Goal: Information Seeking & Learning: Learn about a topic

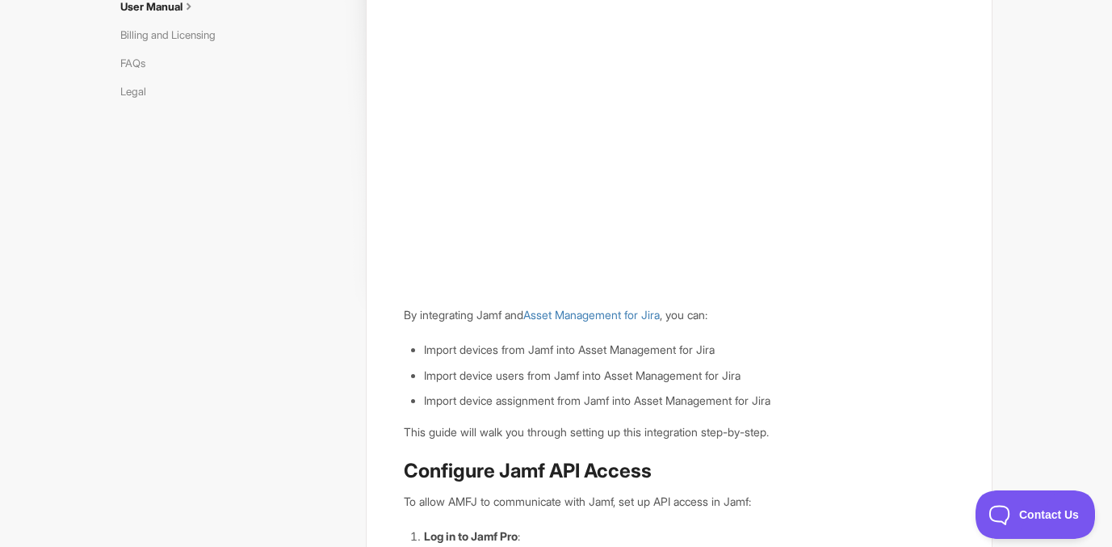
scroll to position [202, 0]
click at [627, 321] on link "Asset Management for Jira" at bounding box center [591, 316] width 136 height 14
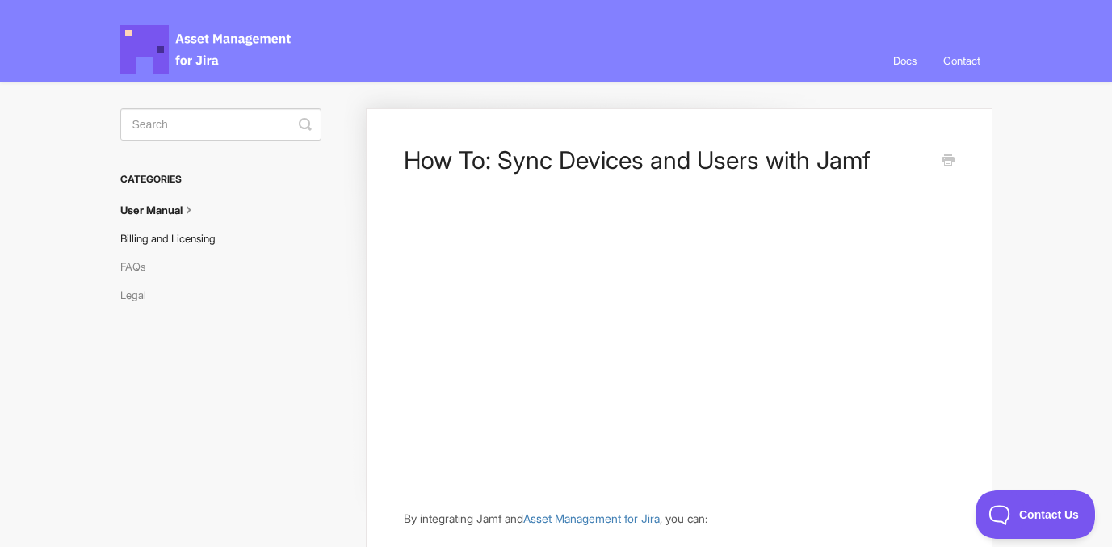
click at [202, 243] on link "Billing and Licensing" at bounding box center [173, 238] width 107 height 26
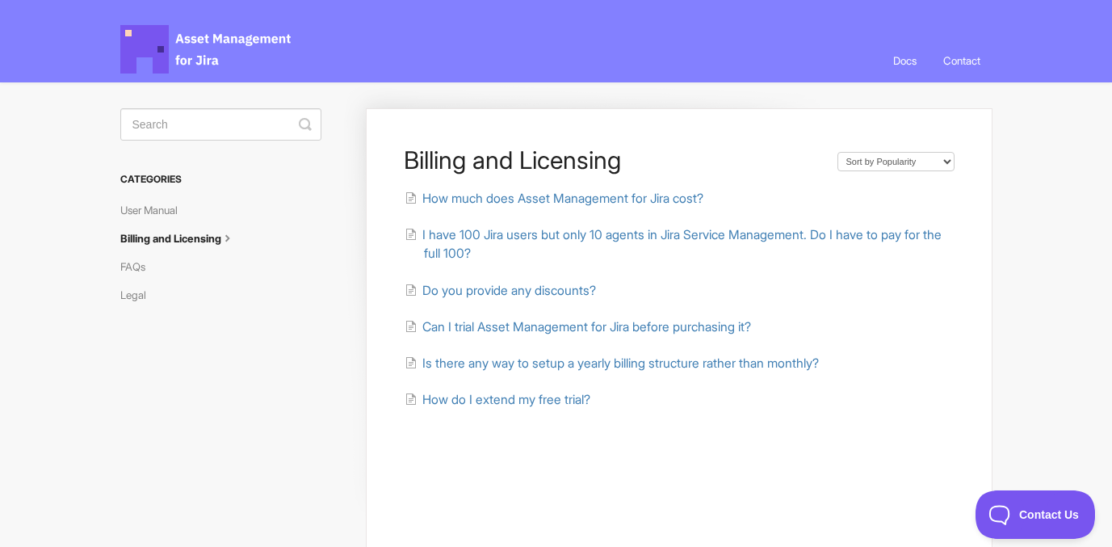
click at [501, 244] on li "I have 100 Jira users but only 10 agents in Jira Service Management. Do I have …" at bounding box center [679, 244] width 550 height 38
click at [502, 234] on span "I have 100 Jira users but only 10 agents in Jira Service Management. Do I have …" at bounding box center [681, 244] width 519 height 34
click at [543, 195] on span "How much does Asset Management for Jira cost?" at bounding box center [562, 198] width 281 height 15
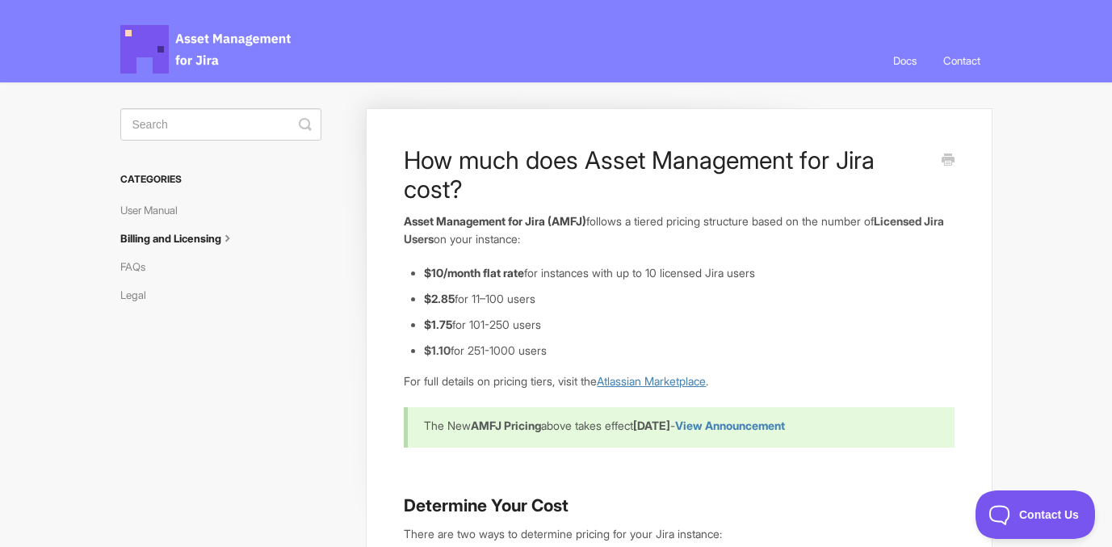
click at [669, 379] on link "Atlassian Marketplace" at bounding box center [651, 381] width 109 height 14
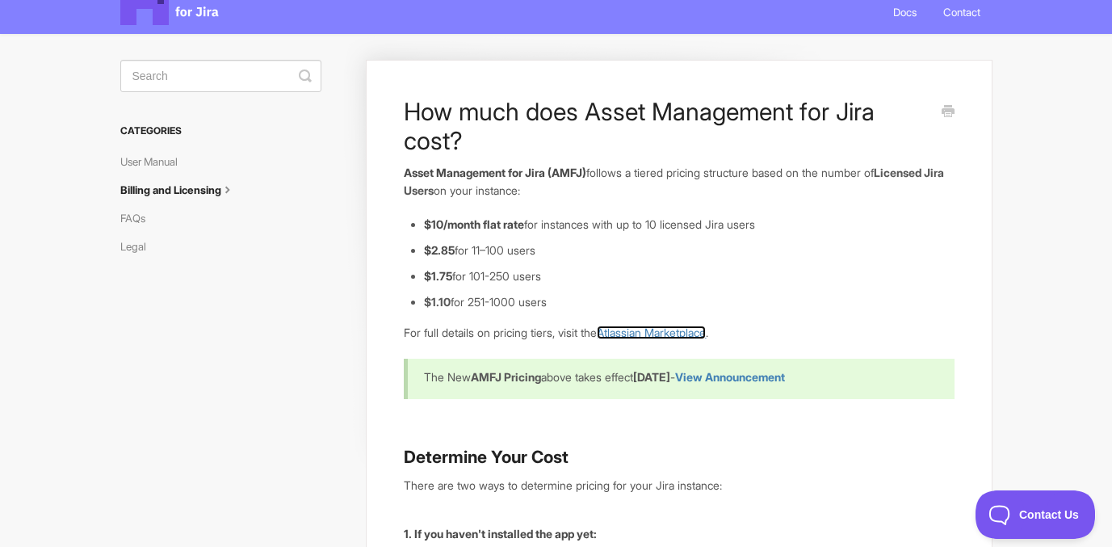
scroll to position [31, 0]
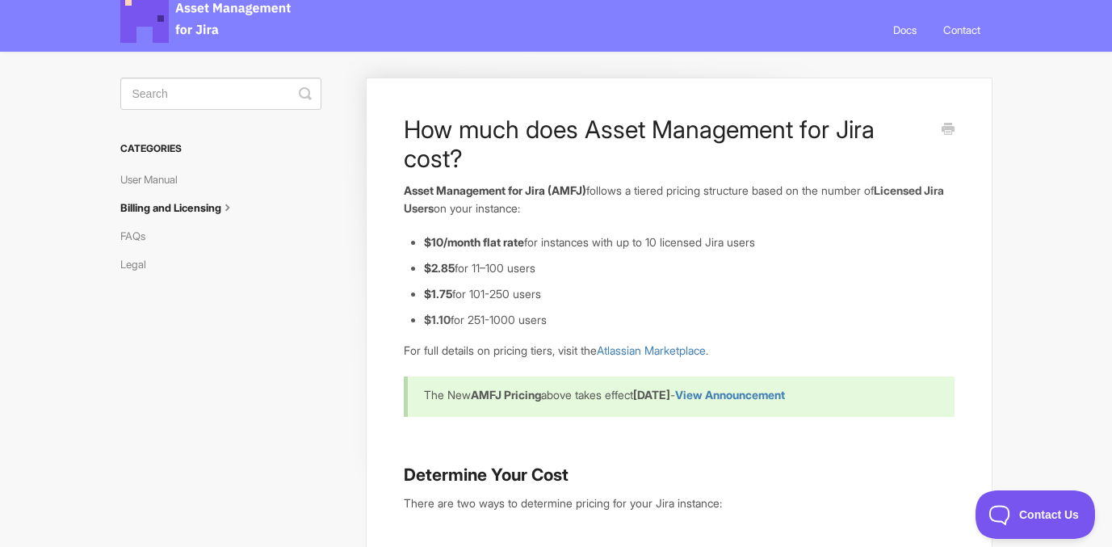
click at [174, 238] on li "FAQs" at bounding box center [220, 236] width 201 height 26
click at [136, 236] on link "FAQs" at bounding box center [138, 236] width 37 height 26
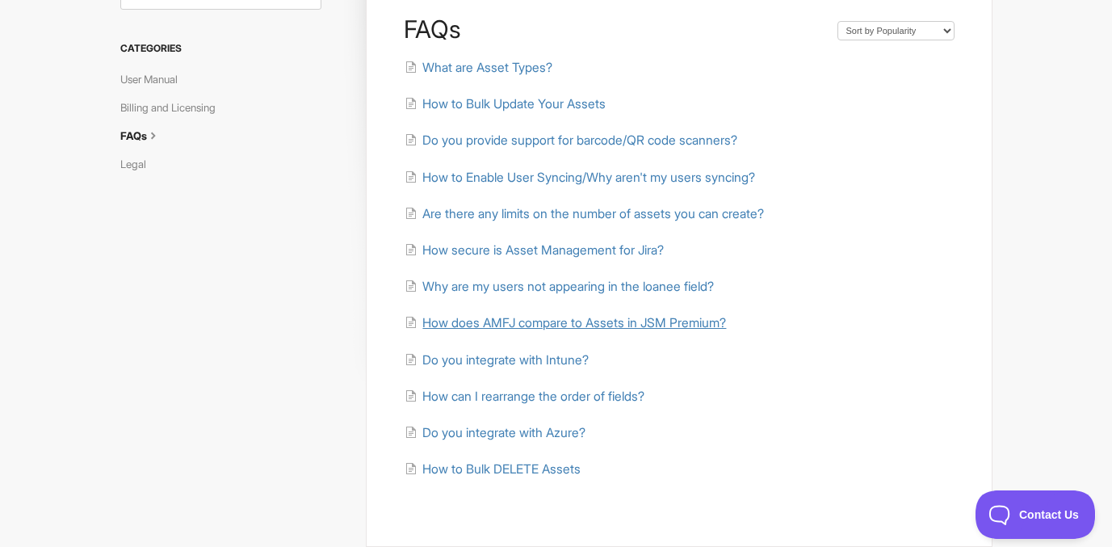
scroll to position [133, 0]
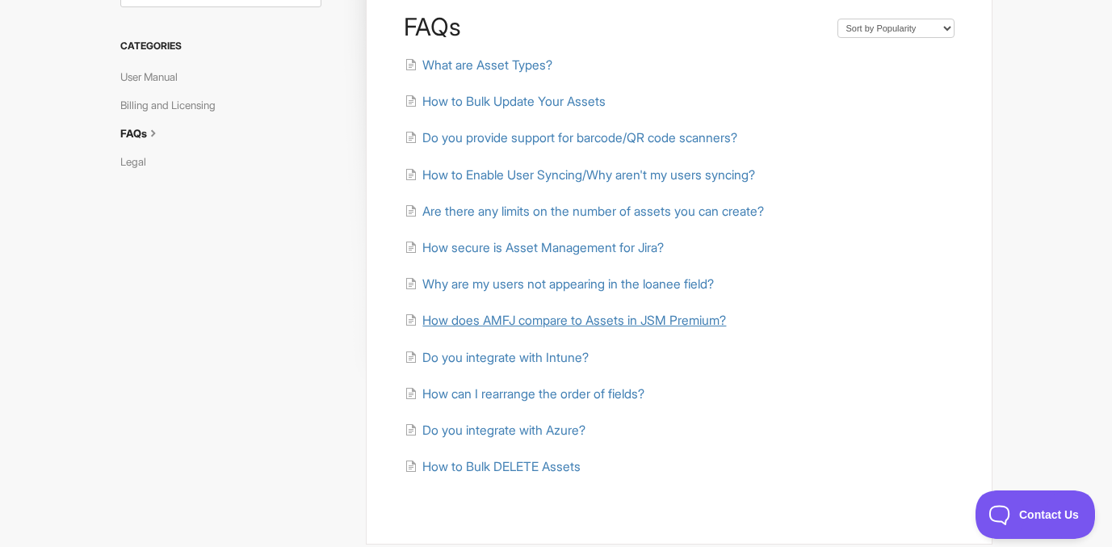
click at [599, 317] on span "How does AMFJ compare to Assets in JSM Premium?" at bounding box center [574, 319] width 304 height 15
